Goal: Task Accomplishment & Management: Use online tool/utility

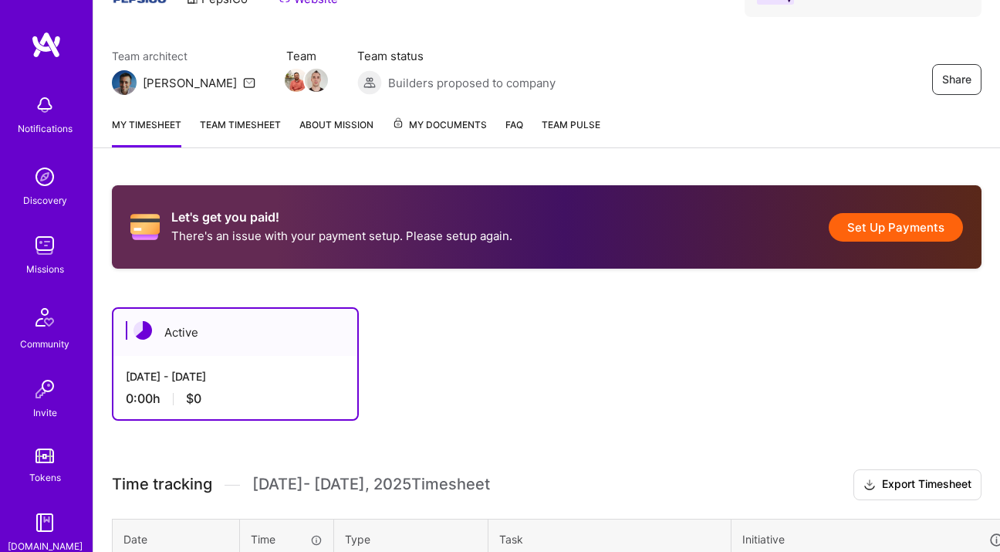
scroll to position [52, 0]
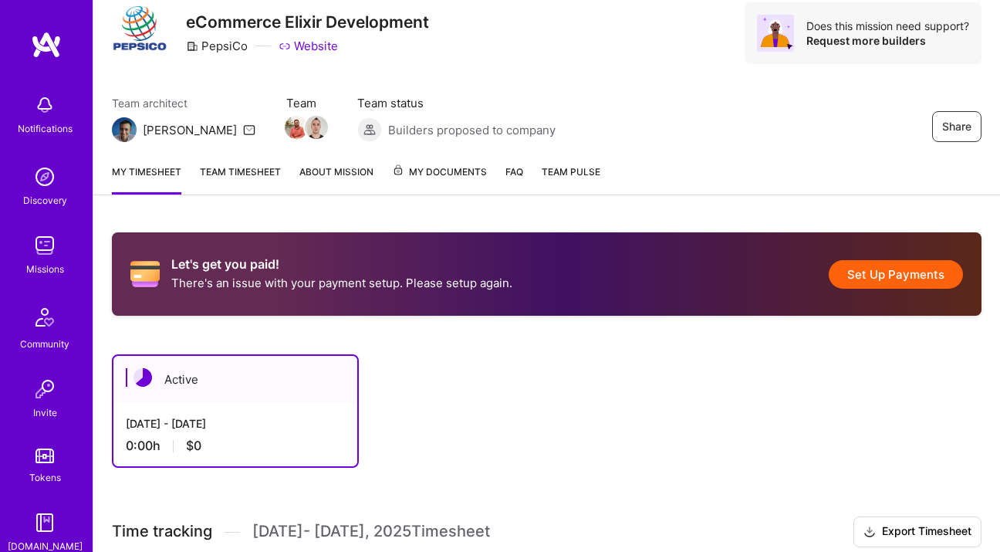
click at [268, 184] on link "Team timesheet" at bounding box center [240, 179] width 81 height 31
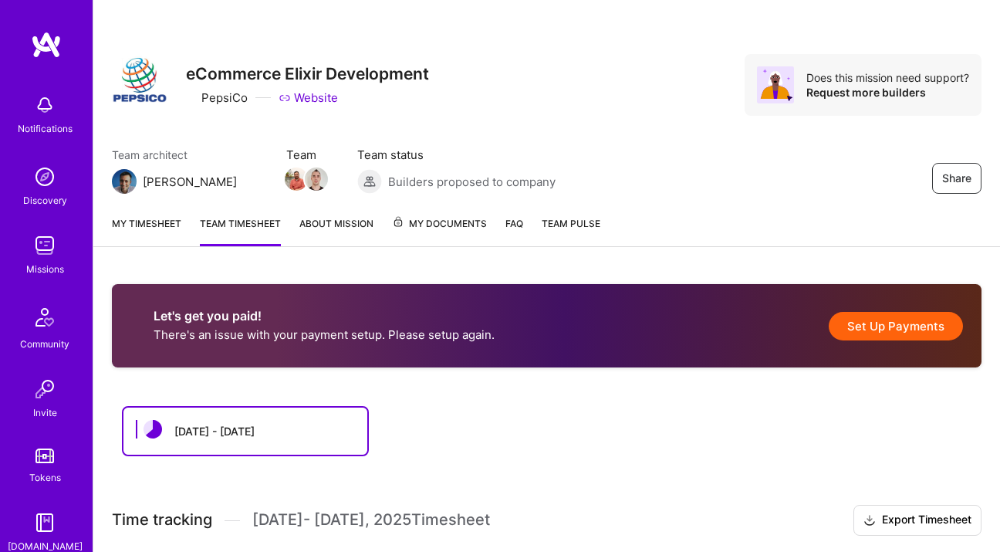
scroll to position [28, 0]
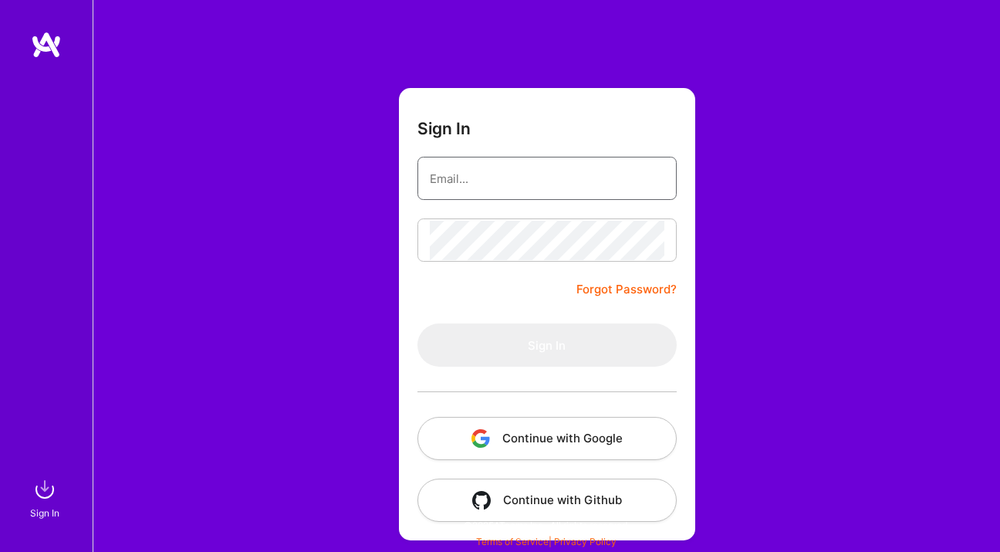
type input "[PERSON_NAME][EMAIL_ADDRESS][DOMAIN_NAME]"
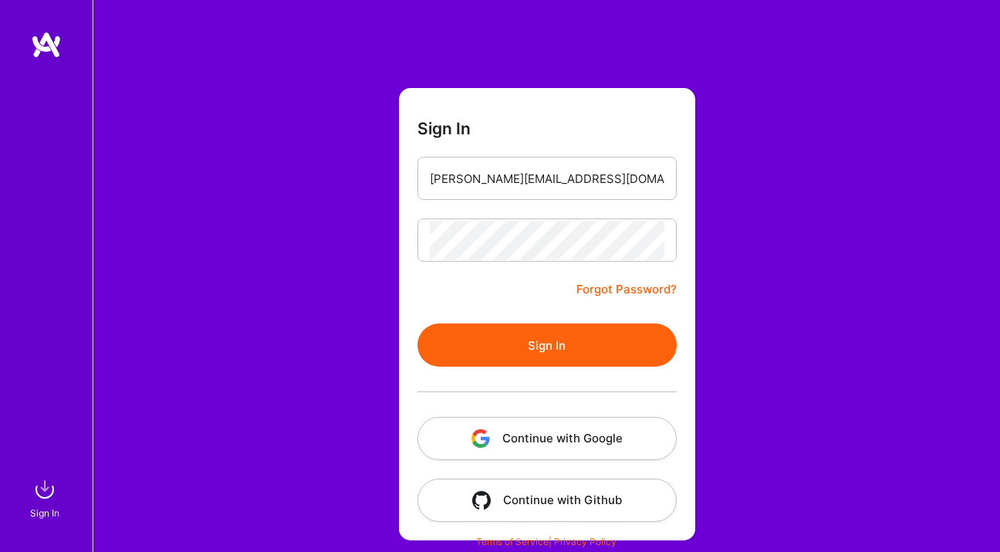
click at [480, 284] on form "Sign In [PERSON_NAME][EMAIL_ADDRESS][DOMAIN_NAME] Forgot Password? Sign In Cont…" at bounding box center [547, 314] width 296 height 452
click at [470, 332] on button "Sign In" at bounding box center [546, 344] width 259 height 43
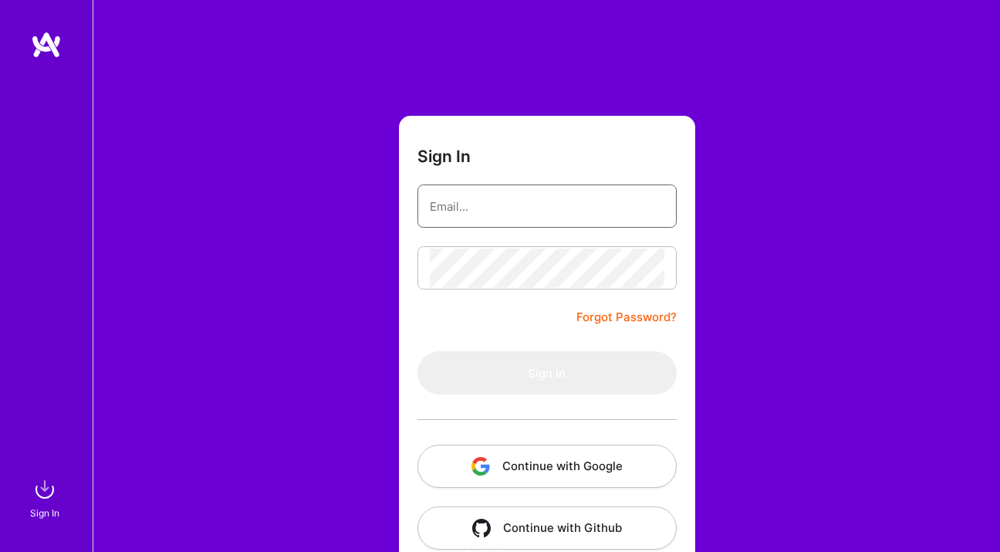
type input "[PERSON_NAME][EMAIL_ADDRESS][DOMAIN_NAME]"
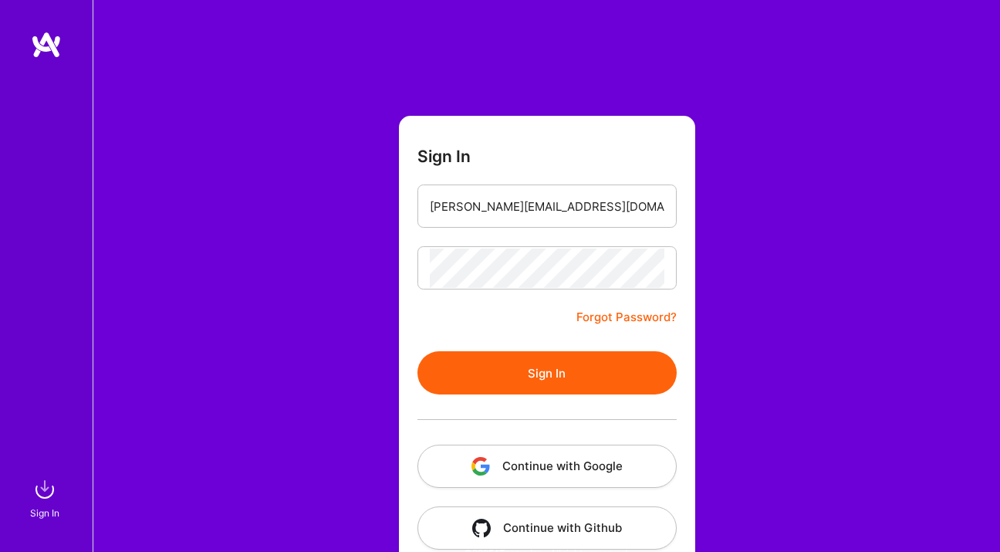
click at [506, 366] on button "Sign In" at bounding box center [546, 372] width 259 height 43
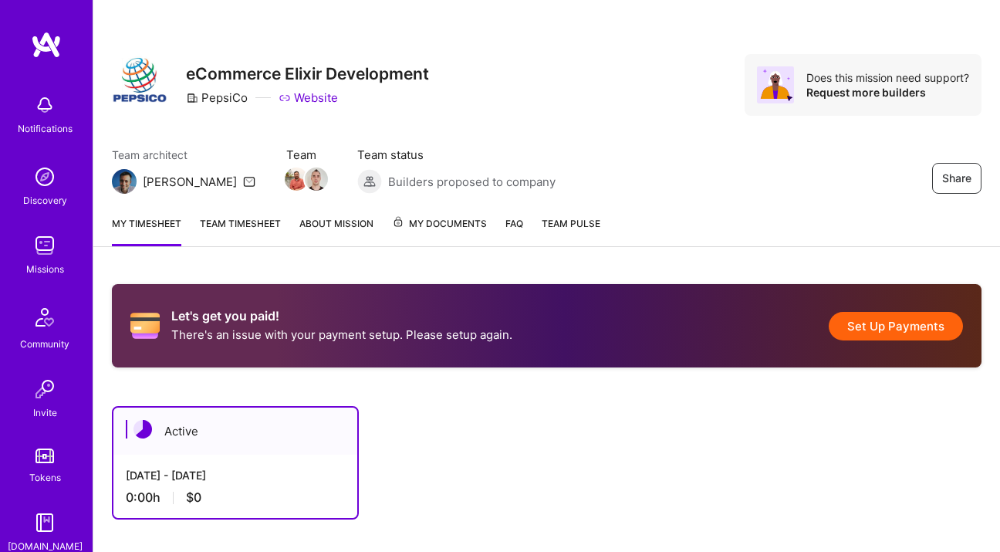
click at [260, 220] on link "Team timesheet" at bounding box center [240, 230] width 81 height 31
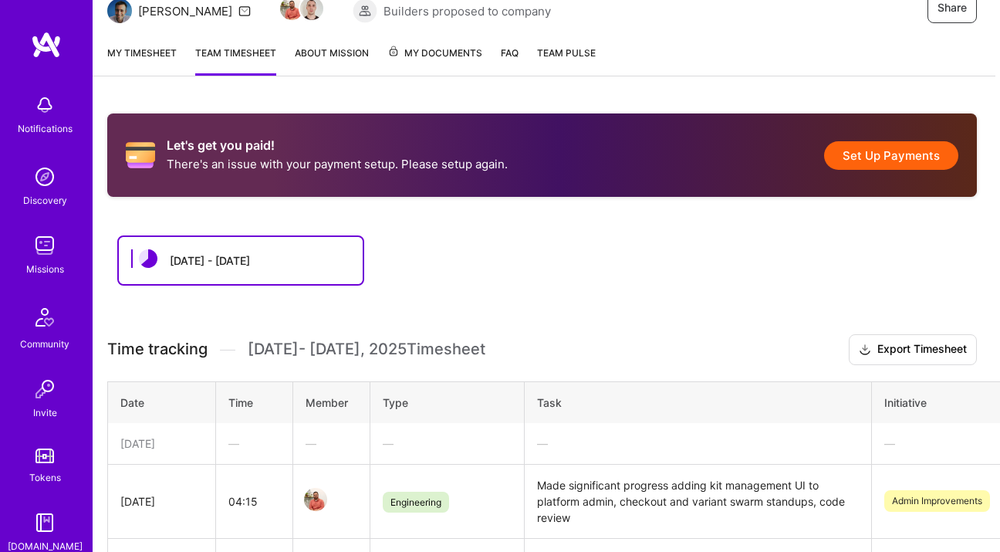
scroll to position [158, 5]
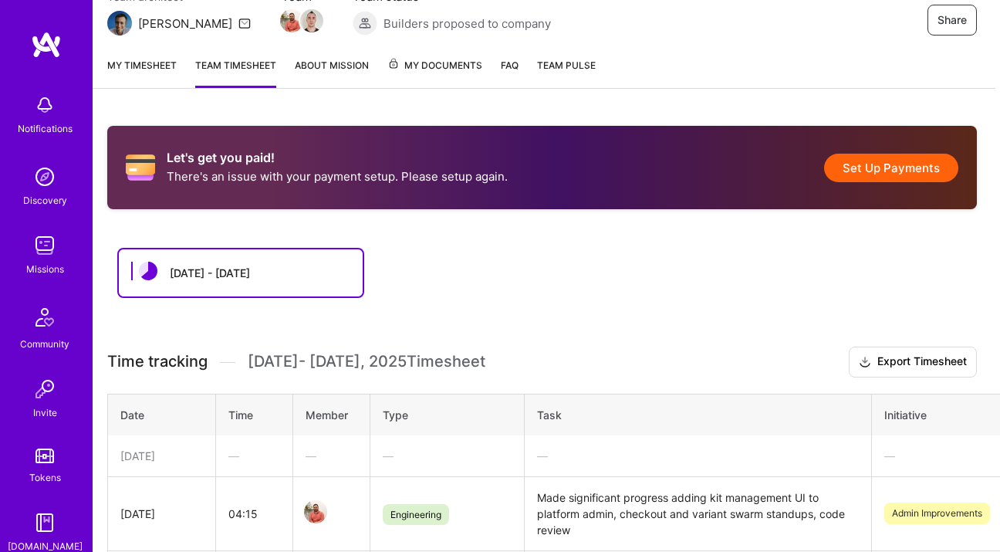
click at [141, 59] on link "My timesheet" at bounding box center [141, 72] width 69 height 31
